Goal: Task Accomplishment & Management: Complete application form

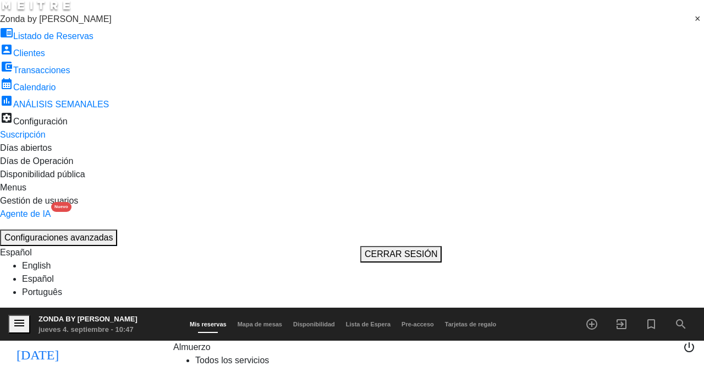
click at [91, 344] on input "[DATE]" at bounding box center [121, 353] width 106 height 18
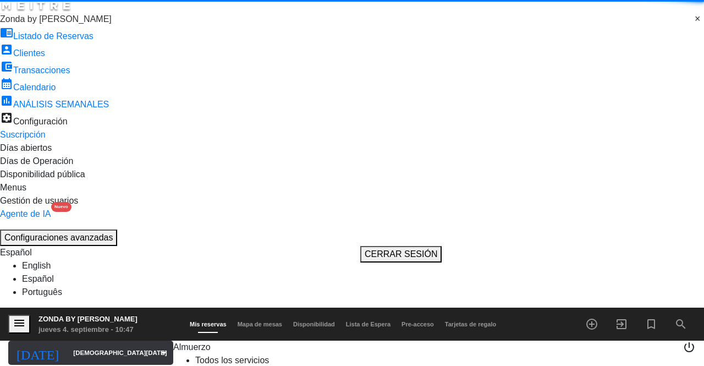
click at [80, 344] on input "[DEMOGRAPHIC_DATA][DATE]" at bounding box center [121, 353] width 106 height 18
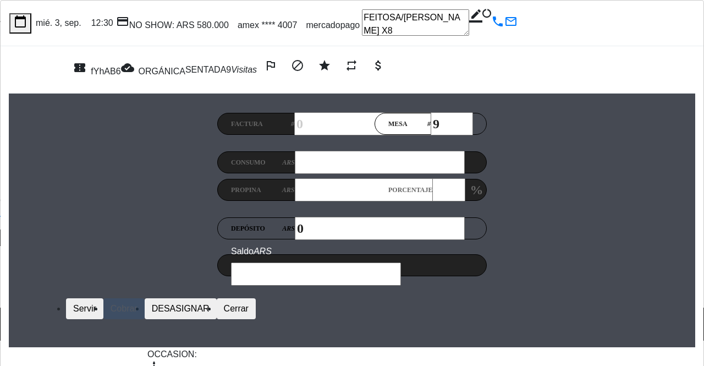
scroll to position [336, 0]
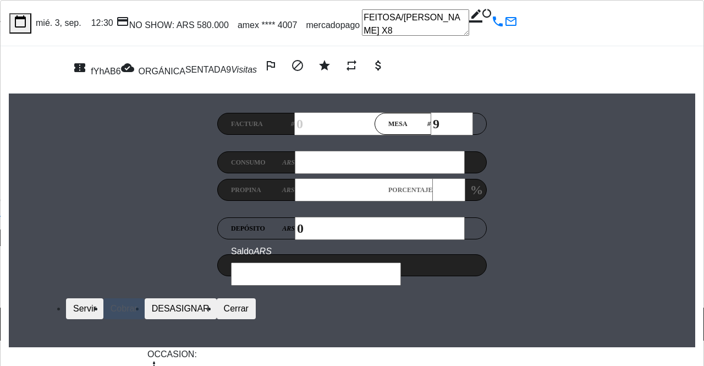
drag, startPoint x: 88, startPoint y: 252, endPoint x: 179, endPoint y: 255, distance: 91.4
copy span "FEITOSA/[PERSON_NAME]"
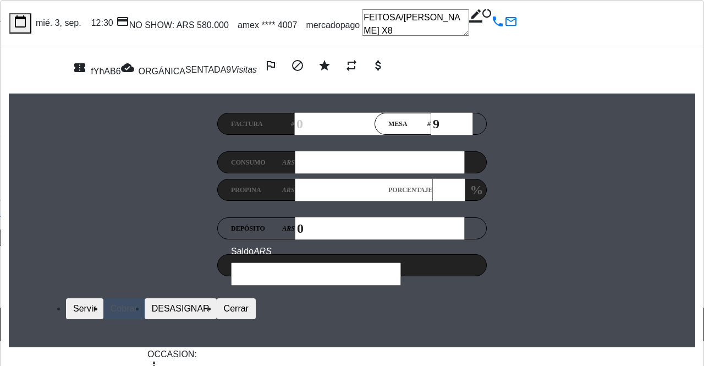
click at [466, 351] on div "calendar_today mié. 3, sep. 12:30 credit_card NO SHOW: ARS 580.000 amex **** 40…" at bounding box center [352, 330] width 704 height 661
click at [256, 298] on button "Cerrar" at bounding box center [236, 308] width 39 height 21
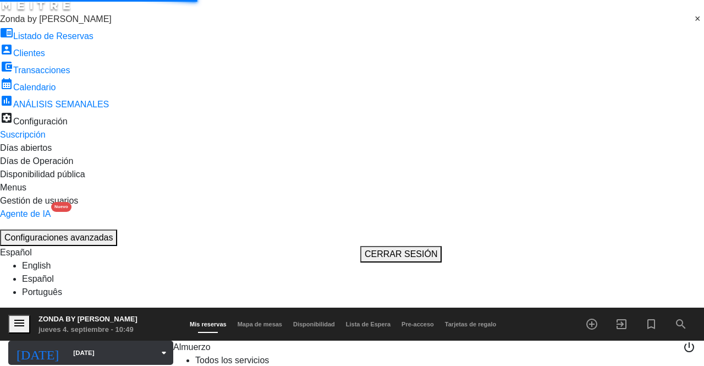
click at [81, 344] on input "[DATE]" at bounding box center [121, 353] width 106 height 18
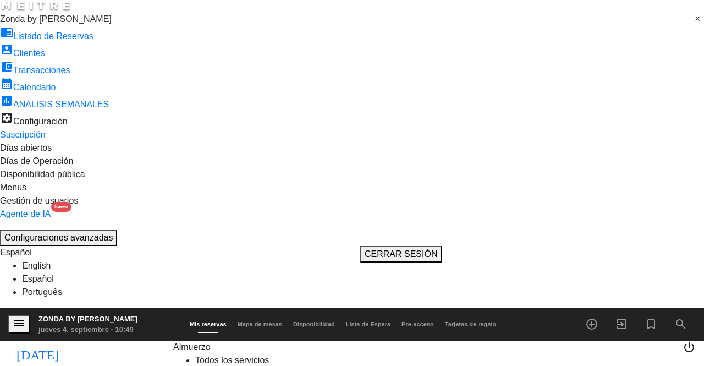
type input "[DATE]"
click at [352, 365] on span "pending_actions" at bounding box center [348, 371] width 13 height 13
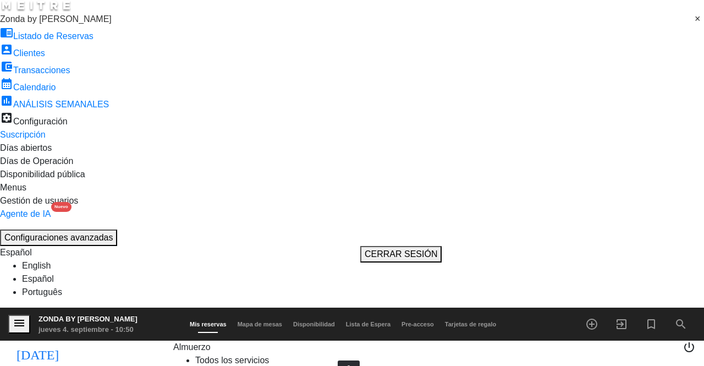
click at [353, 365] on span "pending_actions" at bounding box center [348, 371] width 13 height 13
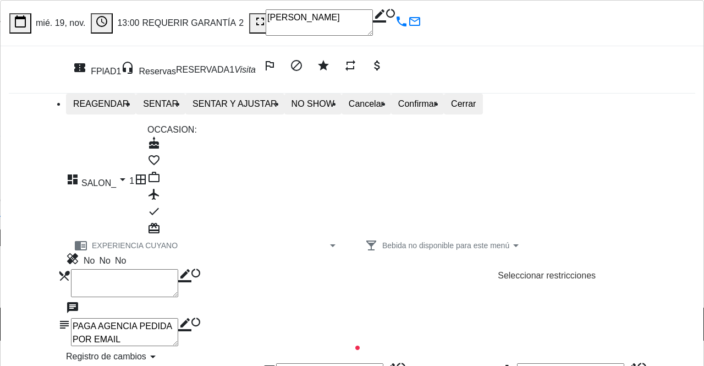
scroll to position [0, 0]
click at [483, 106] on button "Cerrar" at bounding box center [463, 104] width 39 height 21
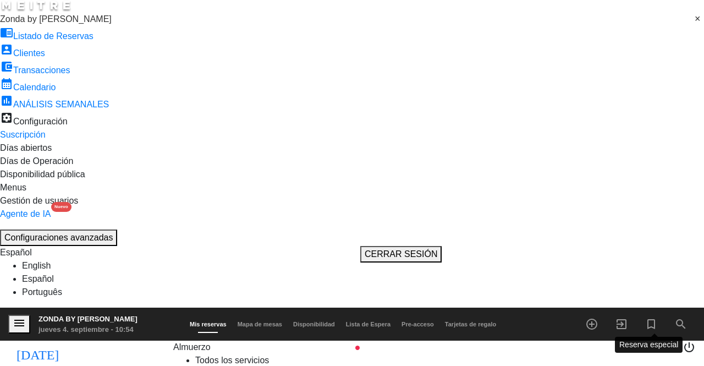
click at [652, 317] on icon "turned_in_not" at bounding box center [651, 323] width 13 height 13
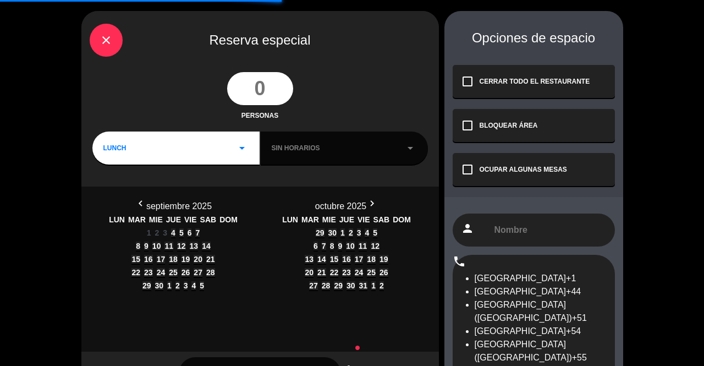
click at [267, 101] on input "number" at bounding box center [260, 88] width 66 height 33
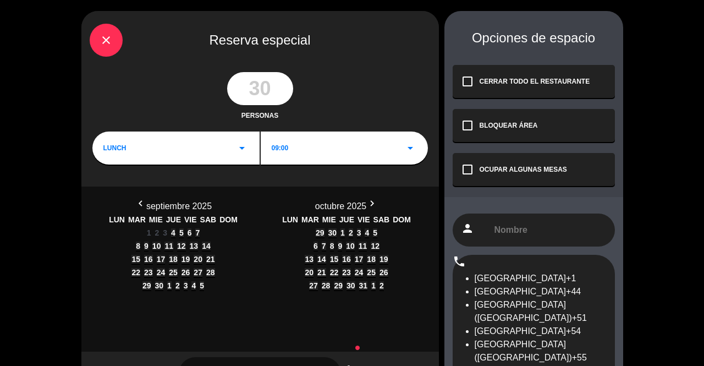
type input "30"
click at [337, 152] on div "09:00 arrow_drop_down" at bounding box center [344, 147] width 167 height 33
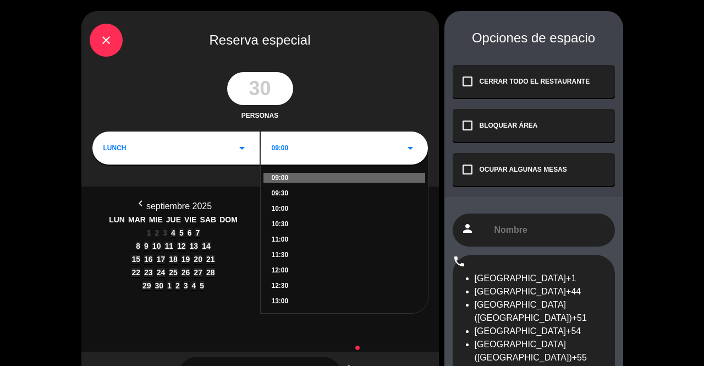
click at [282, 244] on div "11:00" at bounding box center [344, 239] width 145 height 10
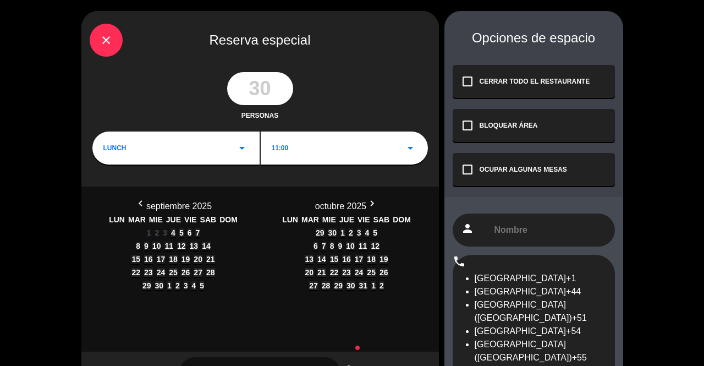
click at [378, 209] on icon "chevron_right" at bounding box center [372, 204] width 12 height 12
click at [330, 277] on span "19" at bounding box center [334, 272] width 9 height 9
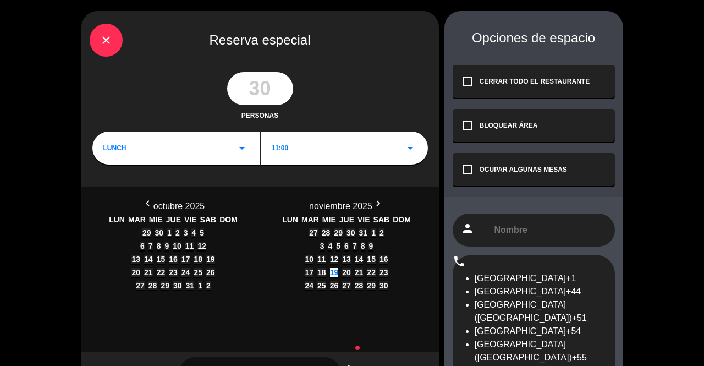
click at [541, 172] on div "OCUPAR ALGUNAS MESAS" at bounding box center [523, 169] width 87 height 10
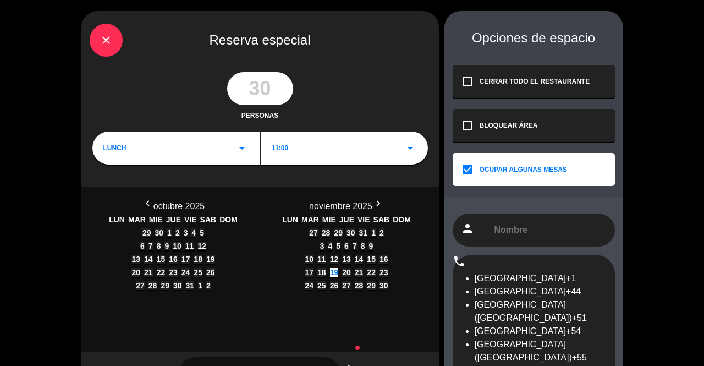
click at [526, 237] on input "text" at bounding box center [549, 230] width 113 height 14
paste input "SCANIA"
click at [497, 237] on input "SCANIA" at bounding box center [549, 230] width 113 height 14
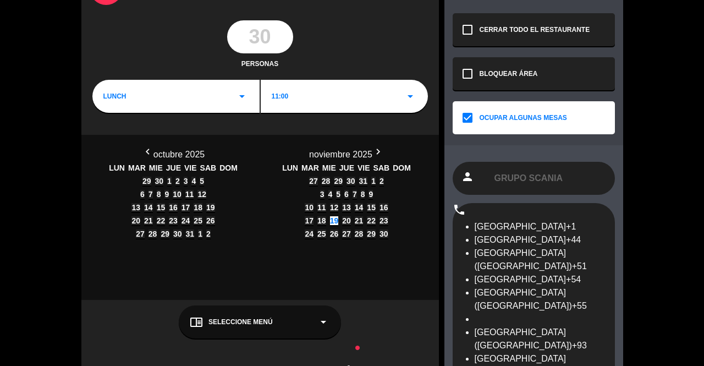
type input "GRUPO SCANIA"
paste input "[EMAIL_ADDRESS][DOMAIN_NAME]"
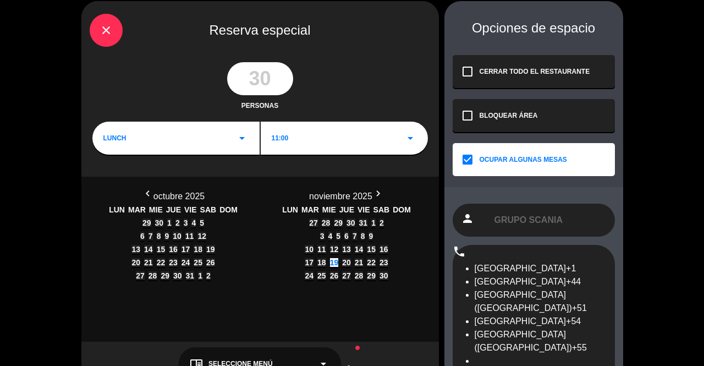
scroll to position [0, 0]
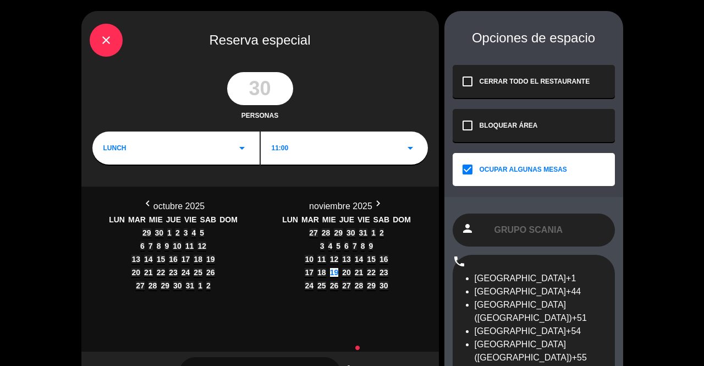
type input "[EMAIL_ADDRESS][DOMAIN_NAME]"
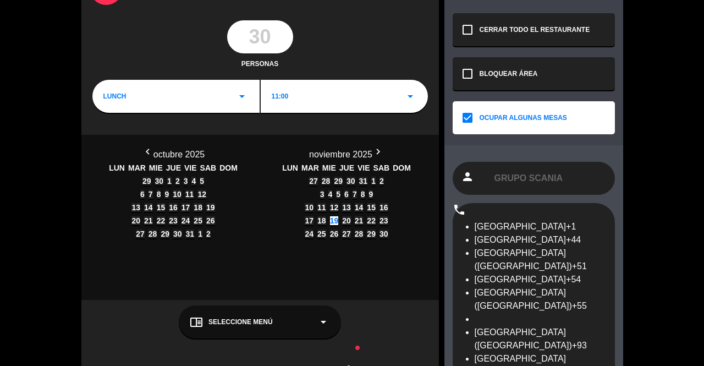
click at [298, 338] on div "chrome_reader_mode Seleccione Menú arrow_drop_down" at bounding box center [260, 321] width 162 height 33
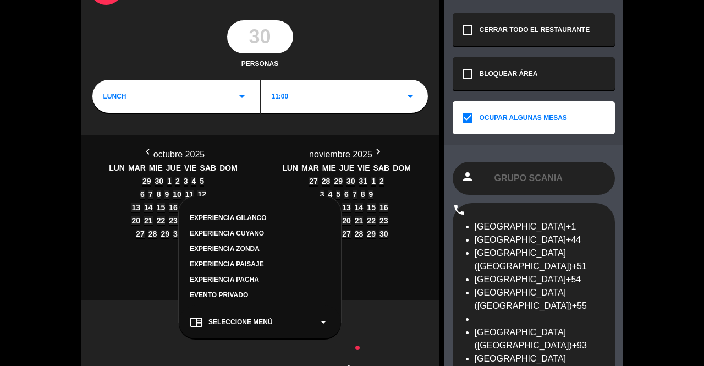
click at [246, 254] on div "EXPERIENCIA ZONDA" at bounding box center [260, 249] width 140 height 10
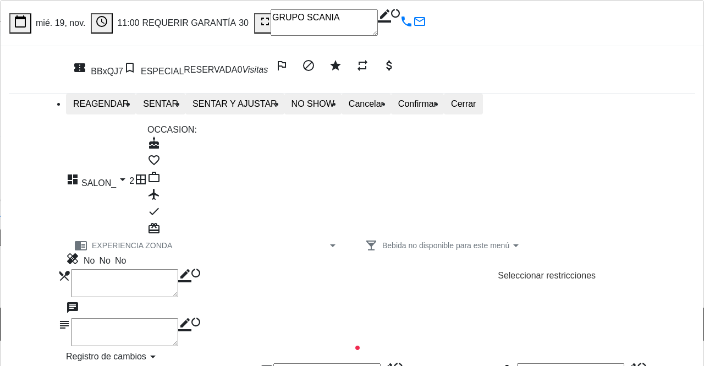
scroll to position [106, 0]
click at [191, 318] on icon "border_color" at bounding box center [184, 324] width 13 height 13
click at [178, 318] on textarea at bounding box center [124, 332] width 107 height 28
paste textarea "Valor por persona: $198.300 + 10% propina sugeridA"
type textarea "Valor por persona: $198.300 + 10% propina sugeridA 2 PERSONAS LIBERADAS PAGA KA…"
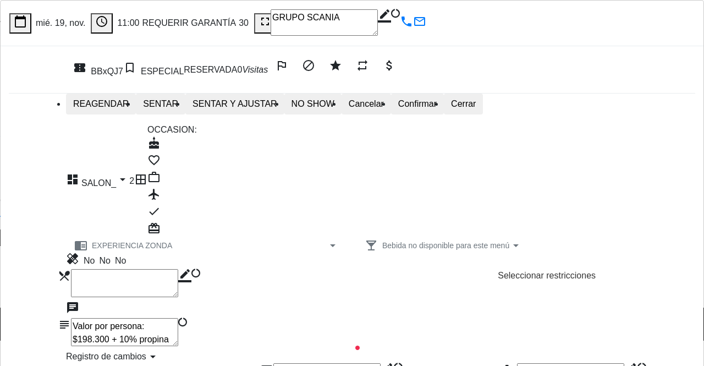
click at [178, 318] on icon at bounding box center [178, 318] width 0 height 0
click at [483, 94] on button "Cerrar" at bounding box center [463, 104] width 39 height 21
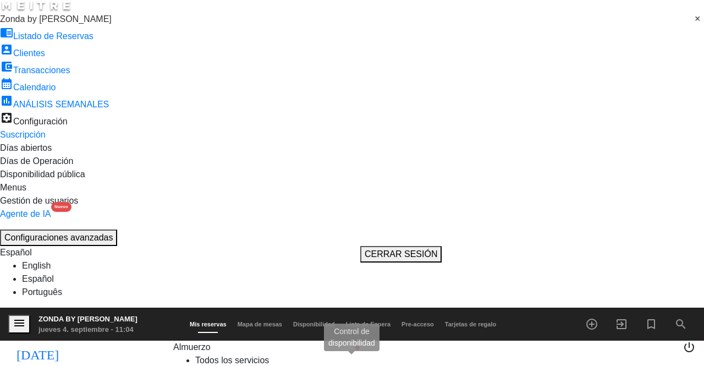
click at [354, 365] on span "pending_actions" at bounding box center [348, 371] width 13 height 13
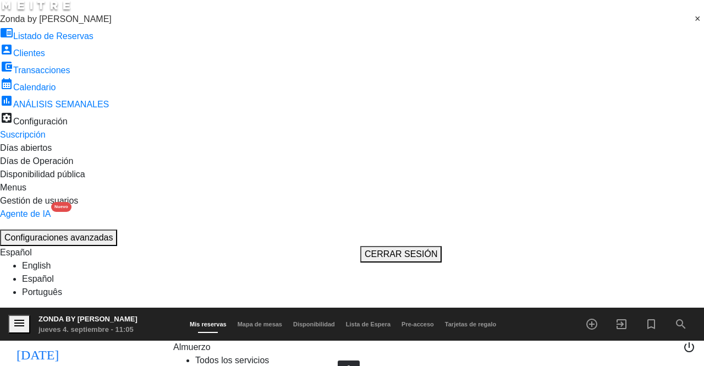
click at [354, 365] on span "pending_actions" at bounding box center [348, 371] width 13 height 13
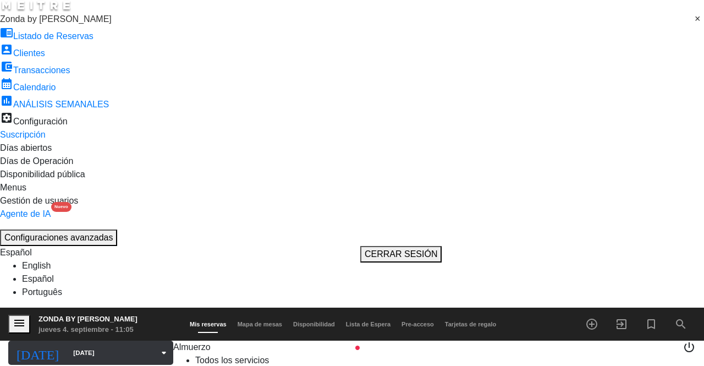
click at [89, 341] on div "[DATE] [DATE] arrow_drop_down" at bounding box center [90, 353] width 165 height 24
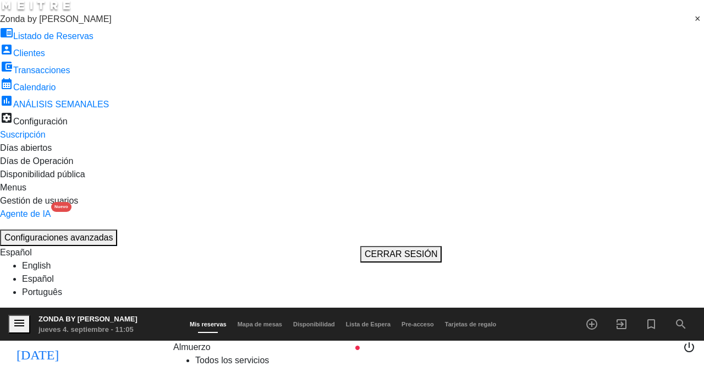
type input "[DEMOGRAPHIC_DATA][DATE]"
click at [594, 317] on icon "add_circle_outline" at bounding box center [591, 323] width 13 height 13
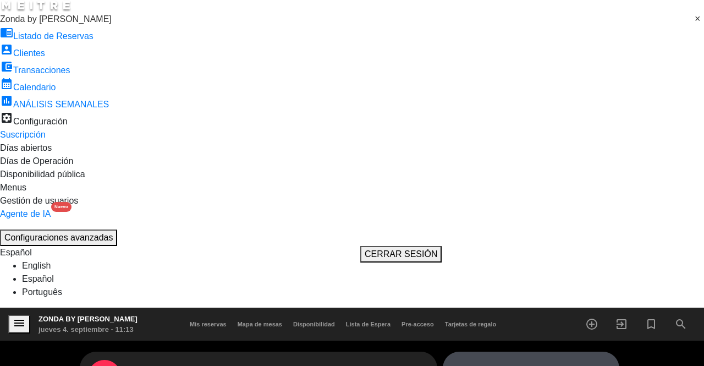
scroll to position [200, 0]
type input "[PERSON_NAME]"
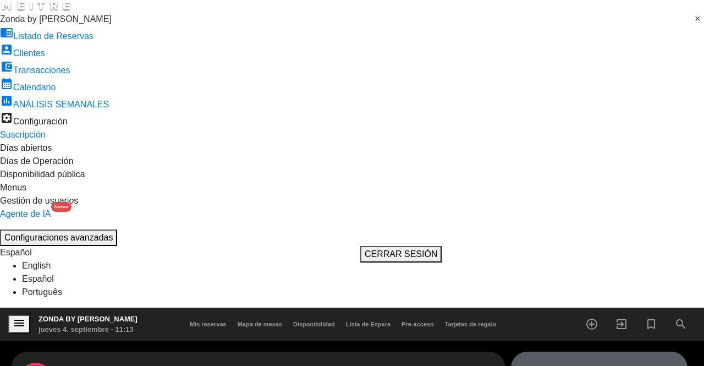
paste input "[EMAIL_ADDRESS][PERSON_NAME][DOMAIN_NAME]"
type input "[EMAIL_ADDRESS][PERSON_NAME][DOMAIN_NAME]"
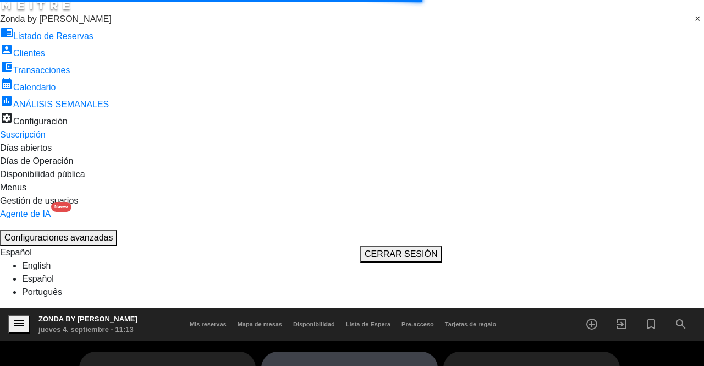
scroll to position [44, 0]
type textarea "PAGA KAHUAK 90MIL X-P"
